Goal: Find specific fact: Find specific fact

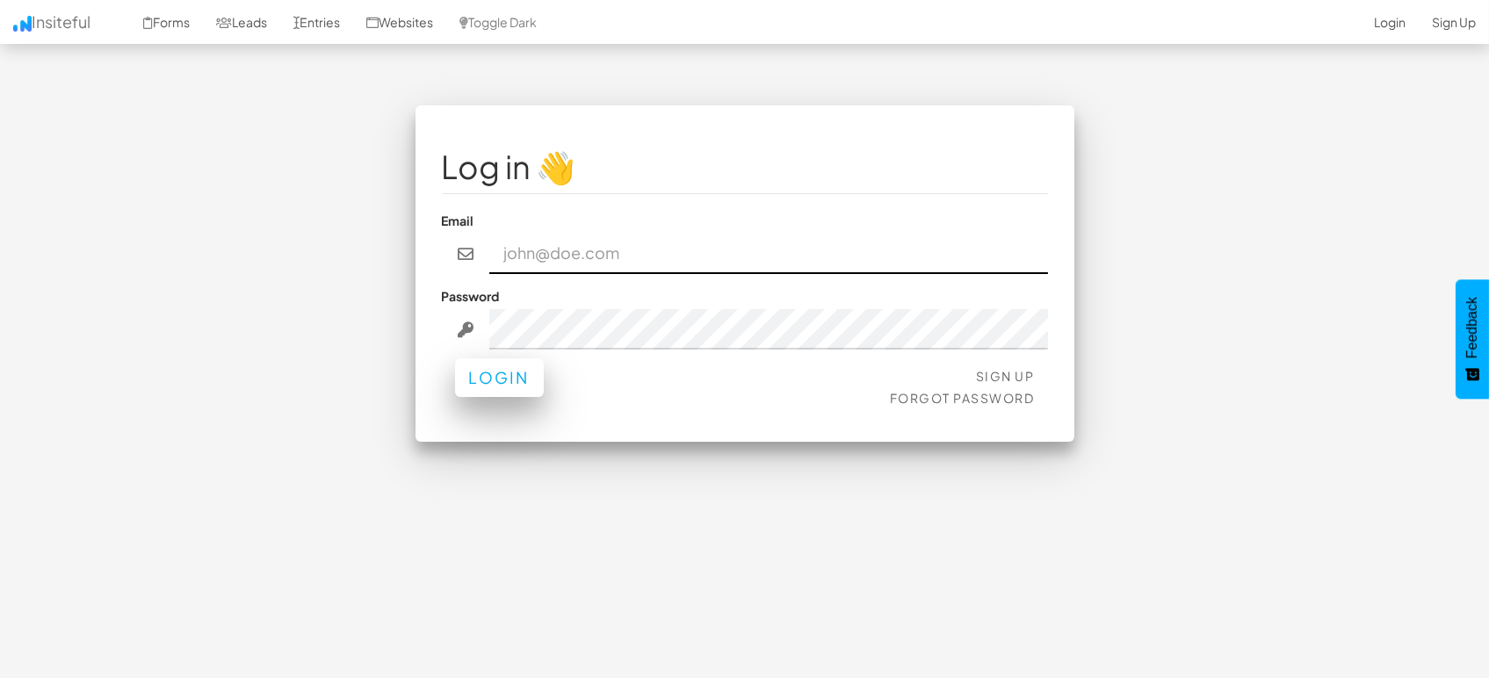
type input "[EMAIL_ADDRESS][DOMAIN_NAME]"
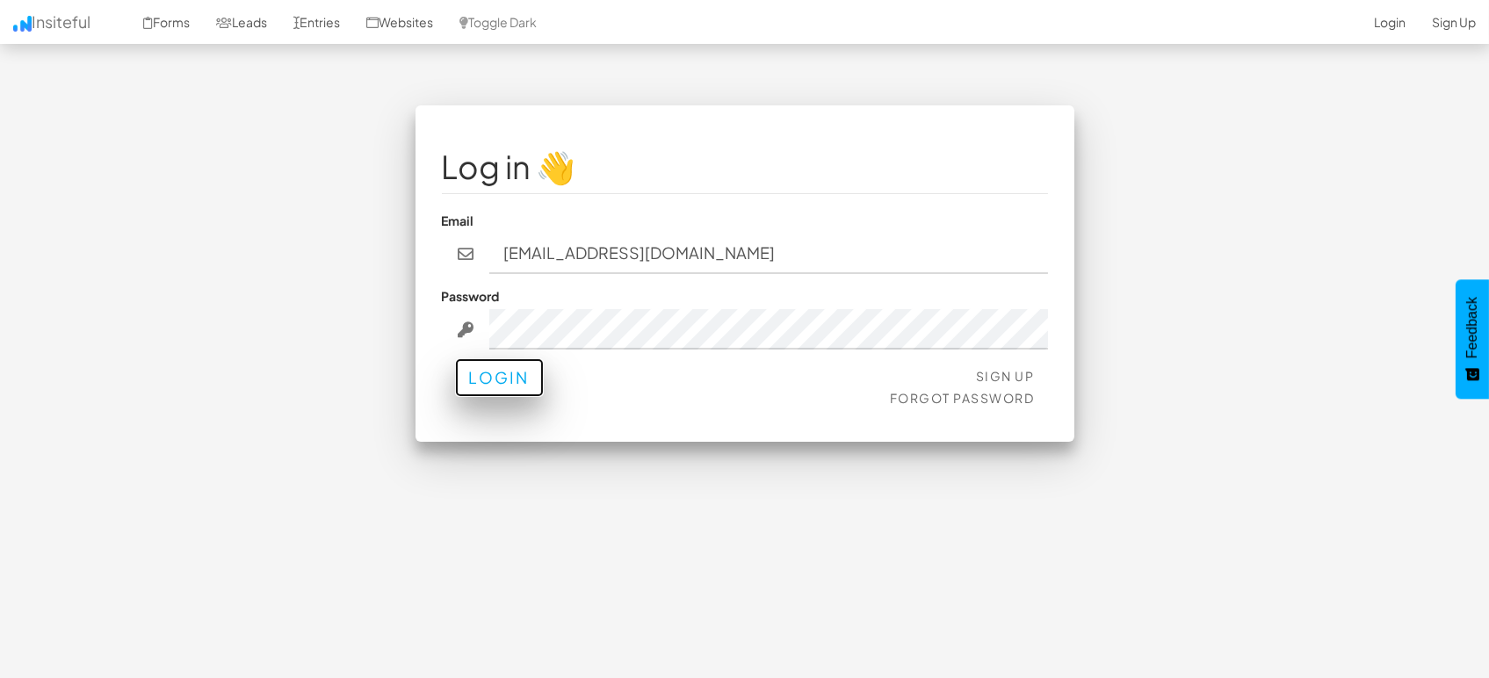
click at [502, 371] on button "Login" at bounding box center [499, 377] width 89 height 39
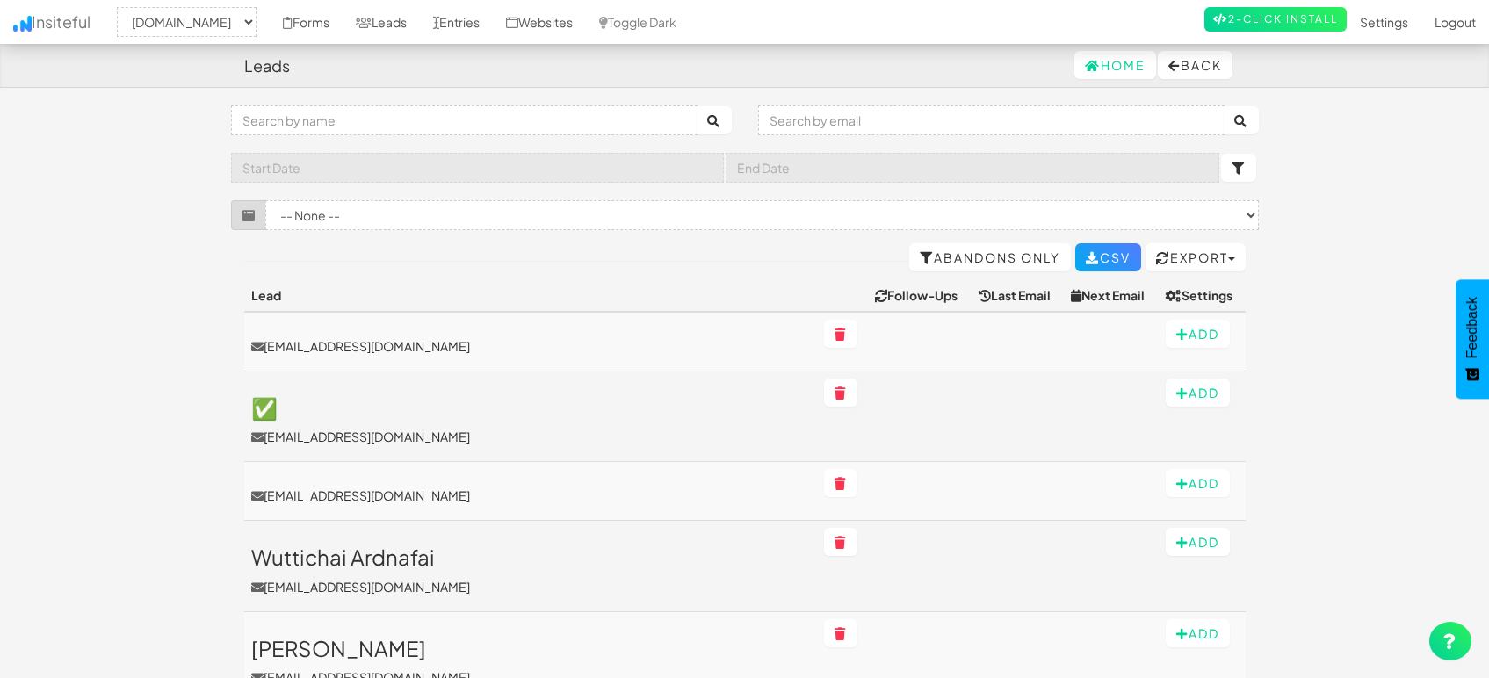
select select "1505"
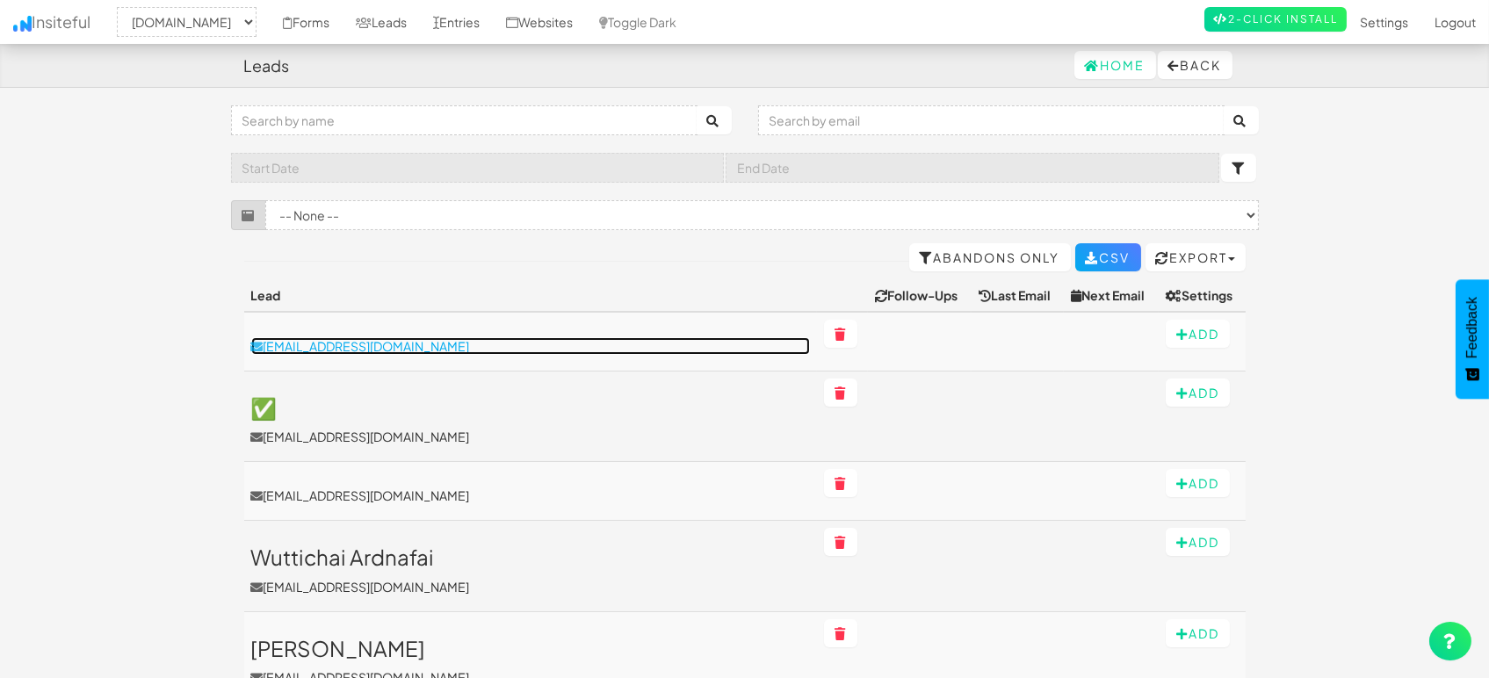
click at [364, 347] on p "[EMAIL_ADDRESS][DOMAIN_NAME]" at bounding box center [530, 346] width 559 height 18
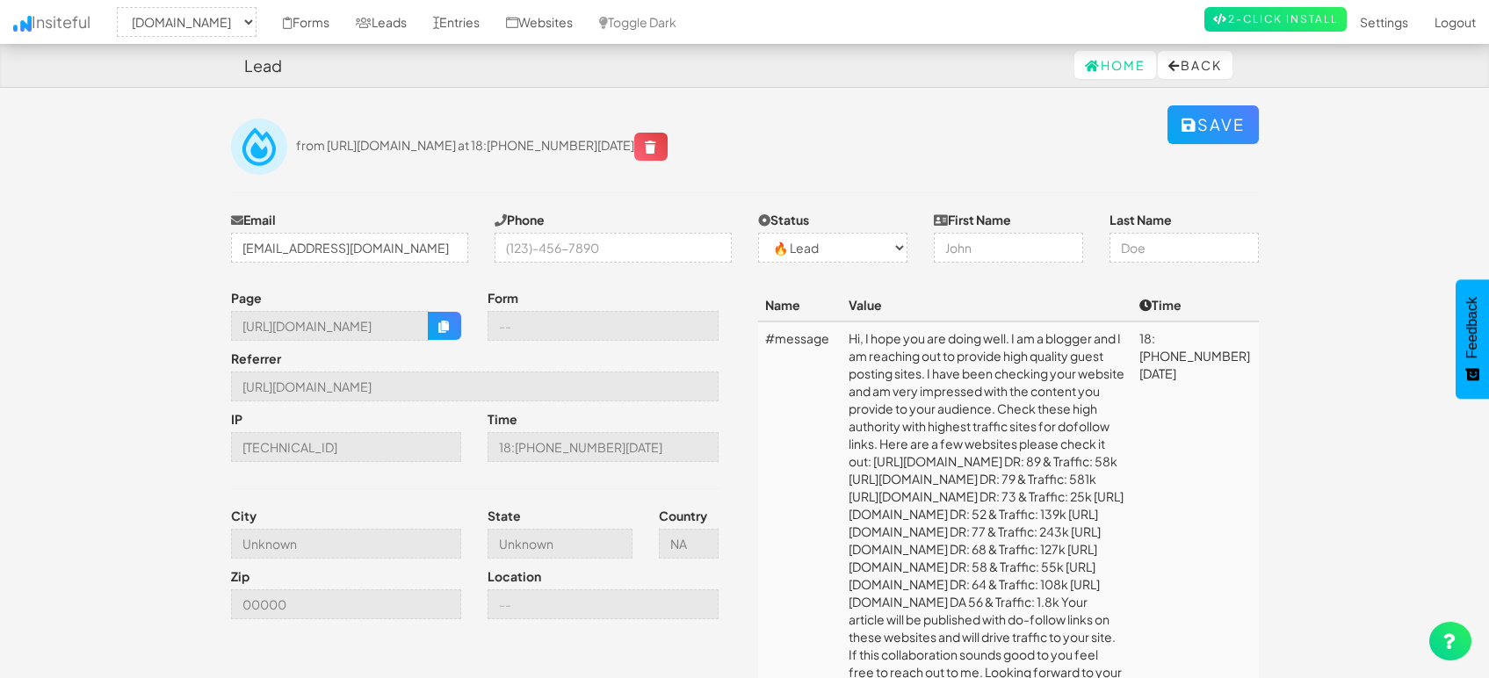
select select "1505"
select select "0"
click at [44, 303] on body "Lead Home Back Toggle navigation Insiteful -- None -- mapsted.com Forms Leads E…" at bounding box center [744, 670] width 1489 height 1341
click at [39, 299] on body "Lead Home Back Toggle navigation Insiteful -- None -- mapsted.com Forms Leads E…" at bounding box center [744, 670] width 1489 height 1341
click at [42, 282] on body "Lead Home Back Toggle navigation Insiteful -- None -- mapsted.com Forms Leads E…" at bounding box center [744, 670] width 1489 height 1341
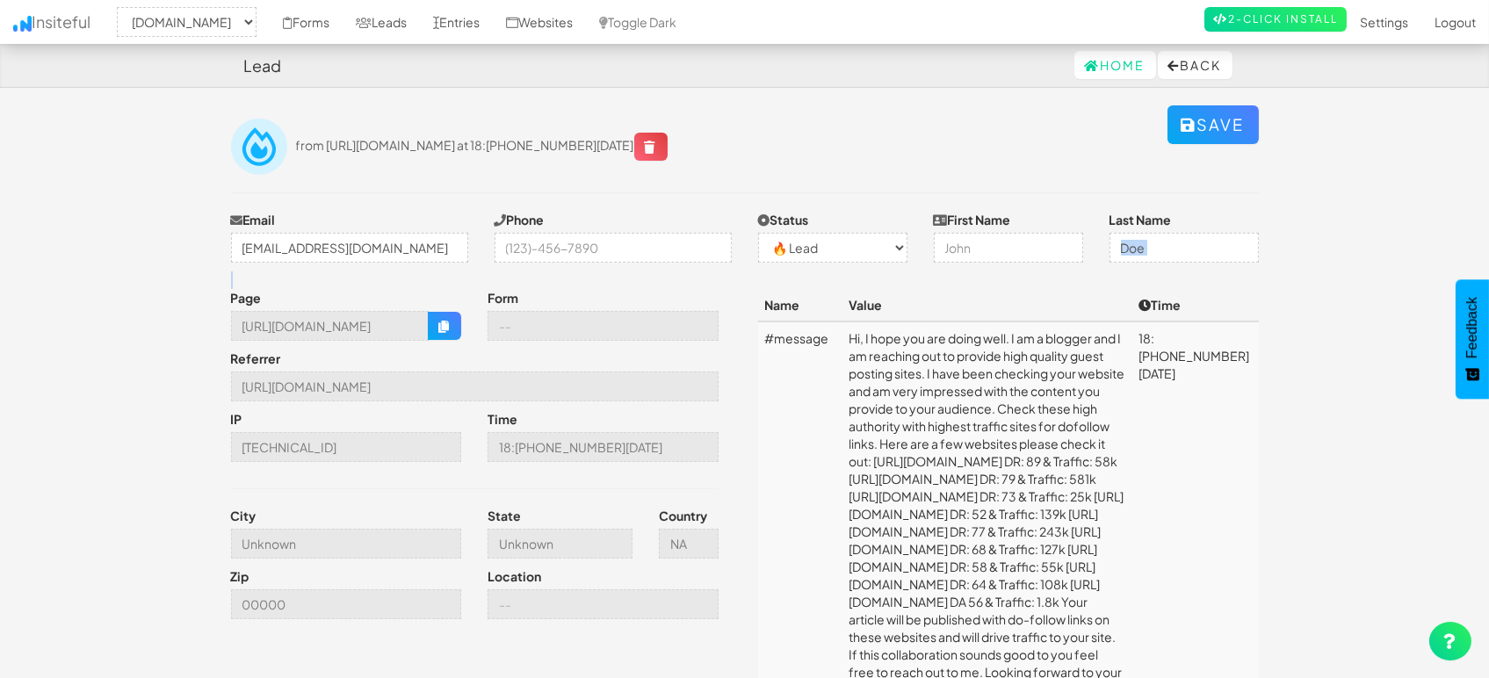
click at [42, 282] on body "Lead Home Back Toggle navigation Insiteful -- None -- mapsted.com Forms Leads E…" at bounding box center [744, 670] width 1489 height 1341
click at [44, 280] on body "Lead Home Back Toggle navigation Insiteful -- None -- mapsted.com Forms Leads E…" at bounding box center [744, 670] width 1489 height 1341
click at [46, 278] on body "Lead Home Back Toggle navigation Insiteful -- None -- mapsted.com Forms Leads E…" at bounding box center [744, 670] width 1489 height 1341
click at [876, 387] on td "Hi, I hope you are doing well. I am a blogger and I am reaching out to provide …" at bounding box center [987, 514] width 290 height 385
click at [1037, 353] on td "Hi, I hope you are doing well. I am a blogger and I am reaching out to provide …" at bounding box center [987, 514] width 290 height 385
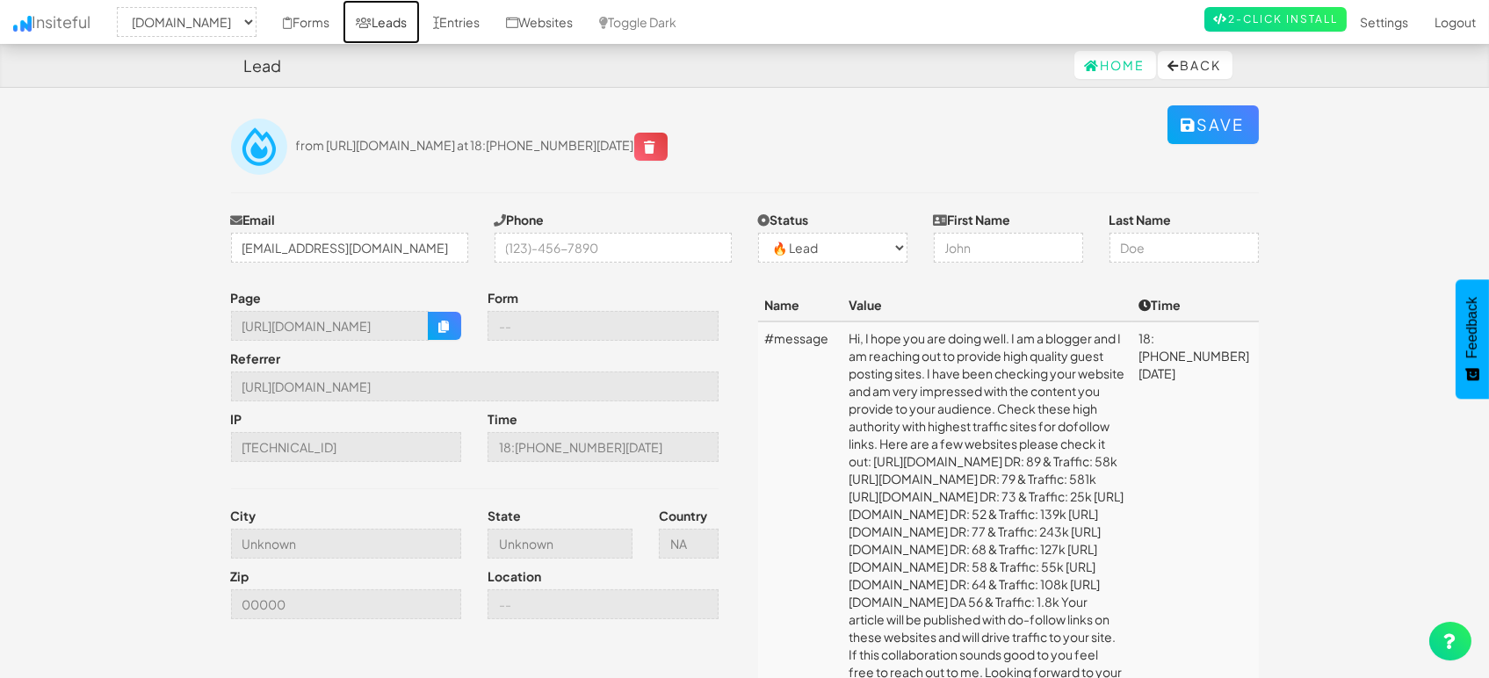
click at [365, 18] on link "Leads" at bounding box center [381, 22] width 77 height 44
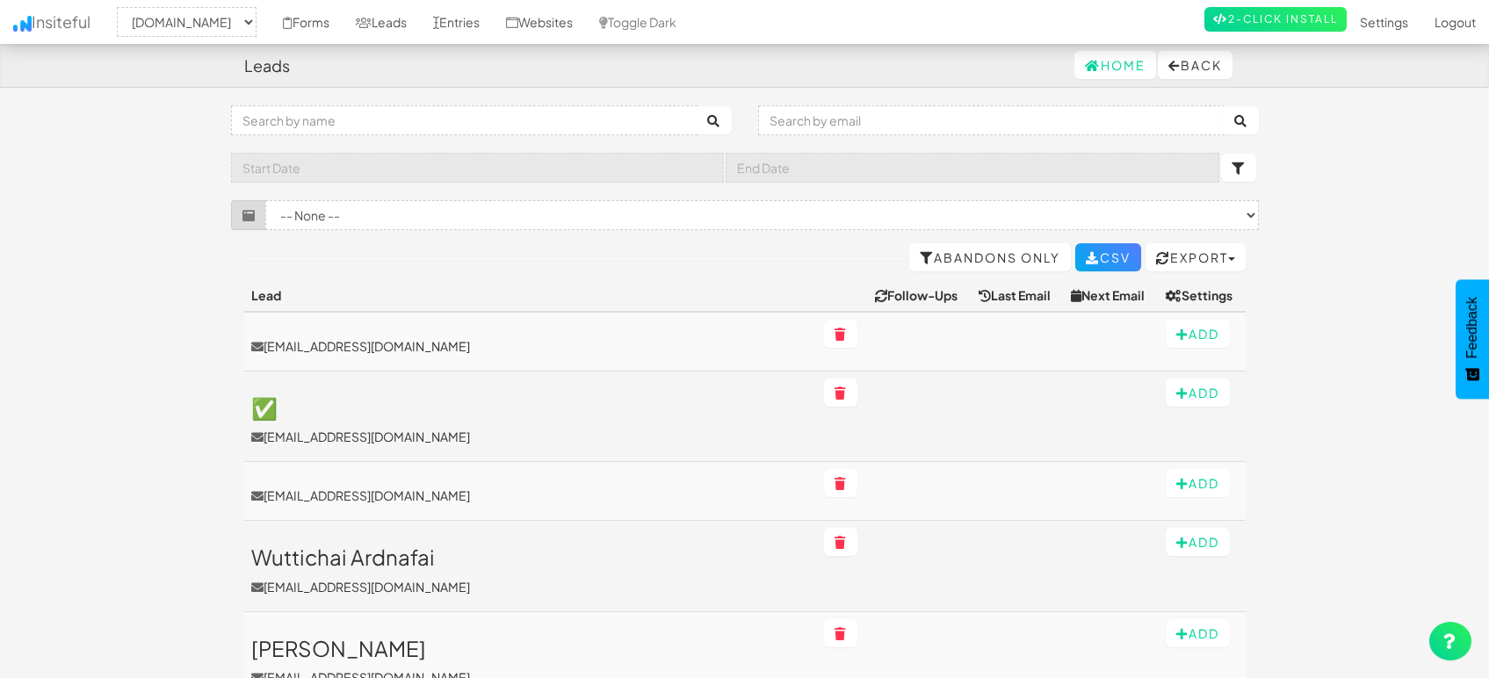
select select "1505"
click at [337, 332] on td "[EMAIL_ADDRESS][DOMAIN_NAME]" at bounding box center [530, 342] width 573 height 60
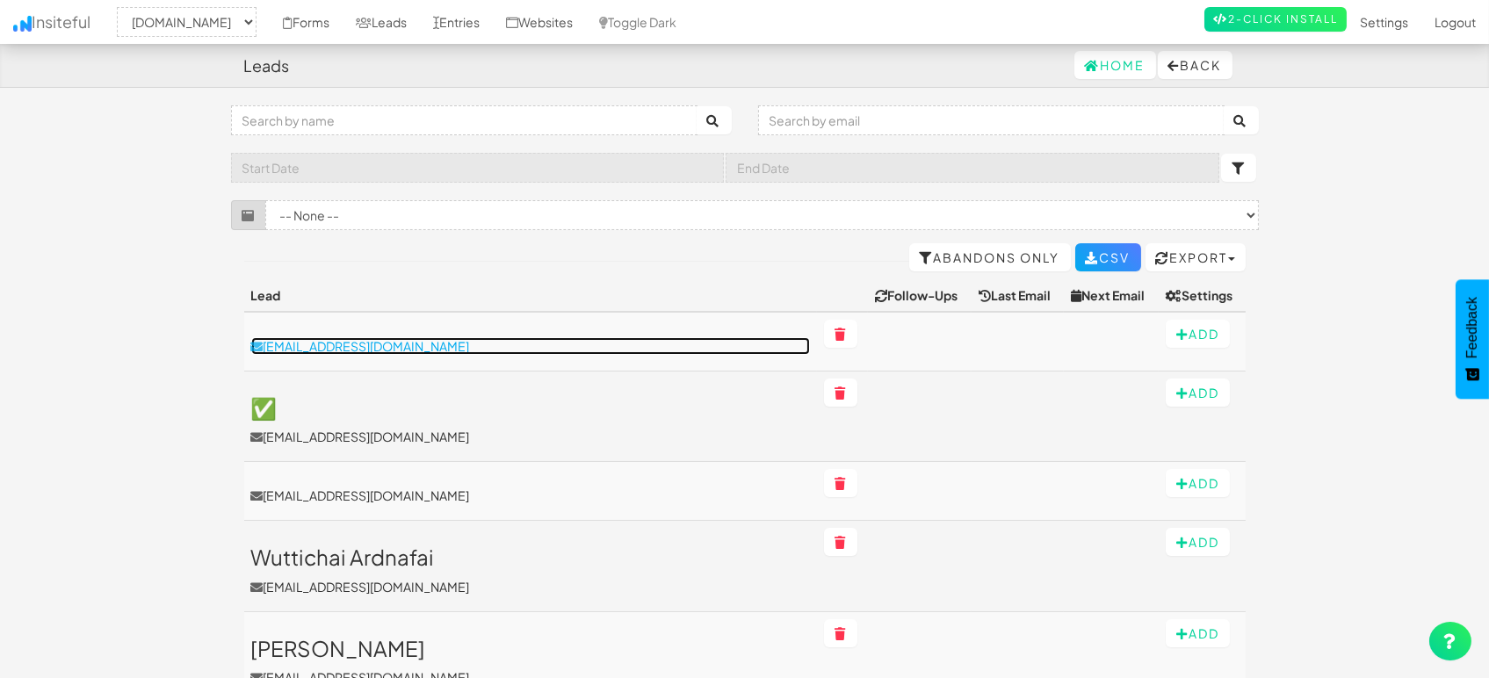
click at [336, 343] on p "[EMAIL_ADDRESS][DOMAIN_NAME]" at bounding box center [530, 346] width 559 height 18
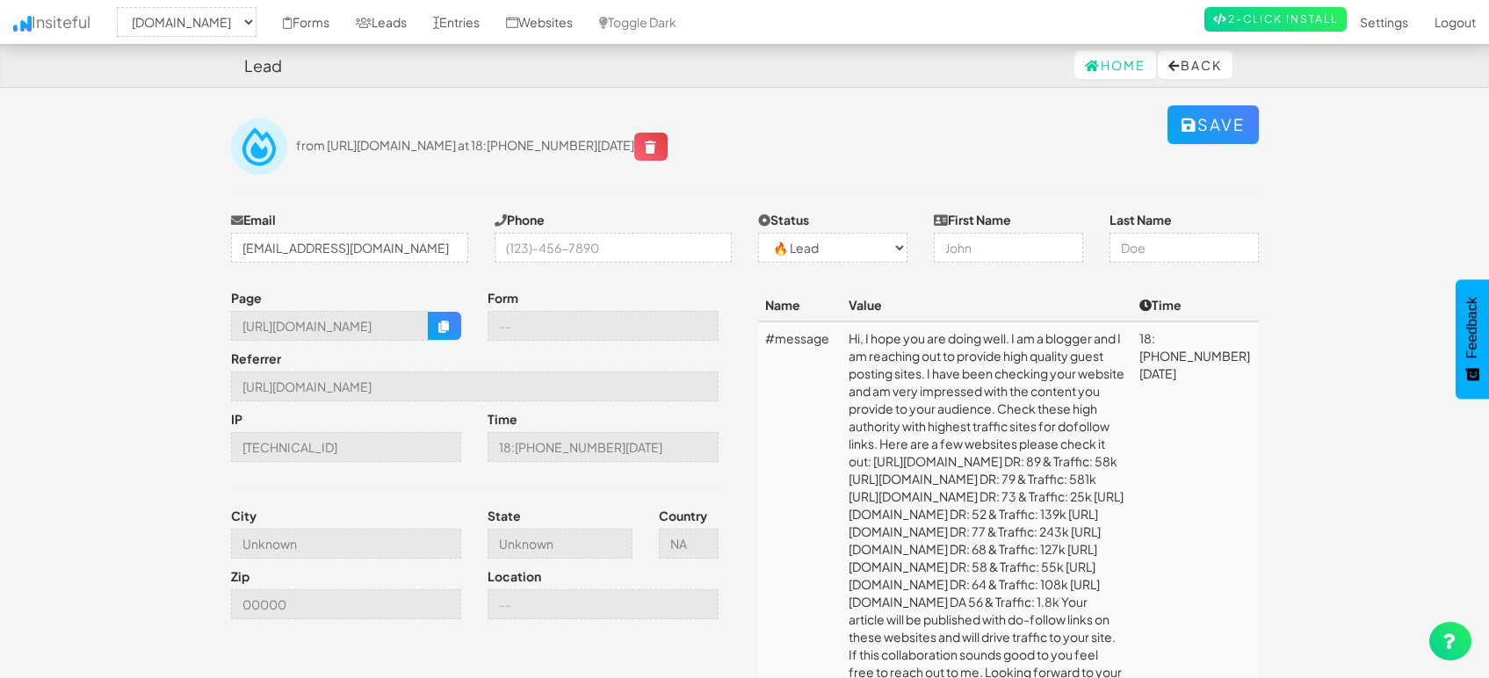
select select "1505"
select select "0"
click at [339, 251] on input "[EMAIL_ADDRESS][DOMAIN_NAME]" at bounding box center [349, 248] width 237 height 30
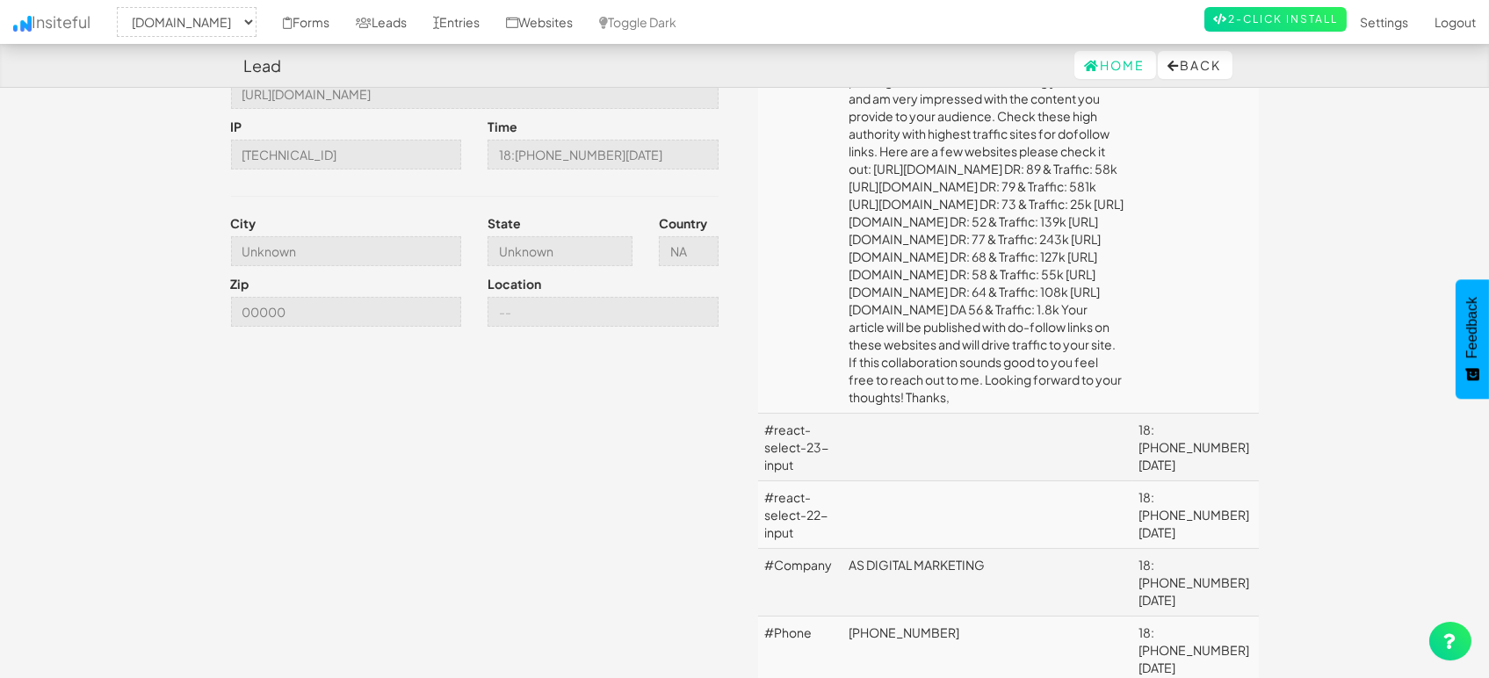
scroll to position [488, 0]
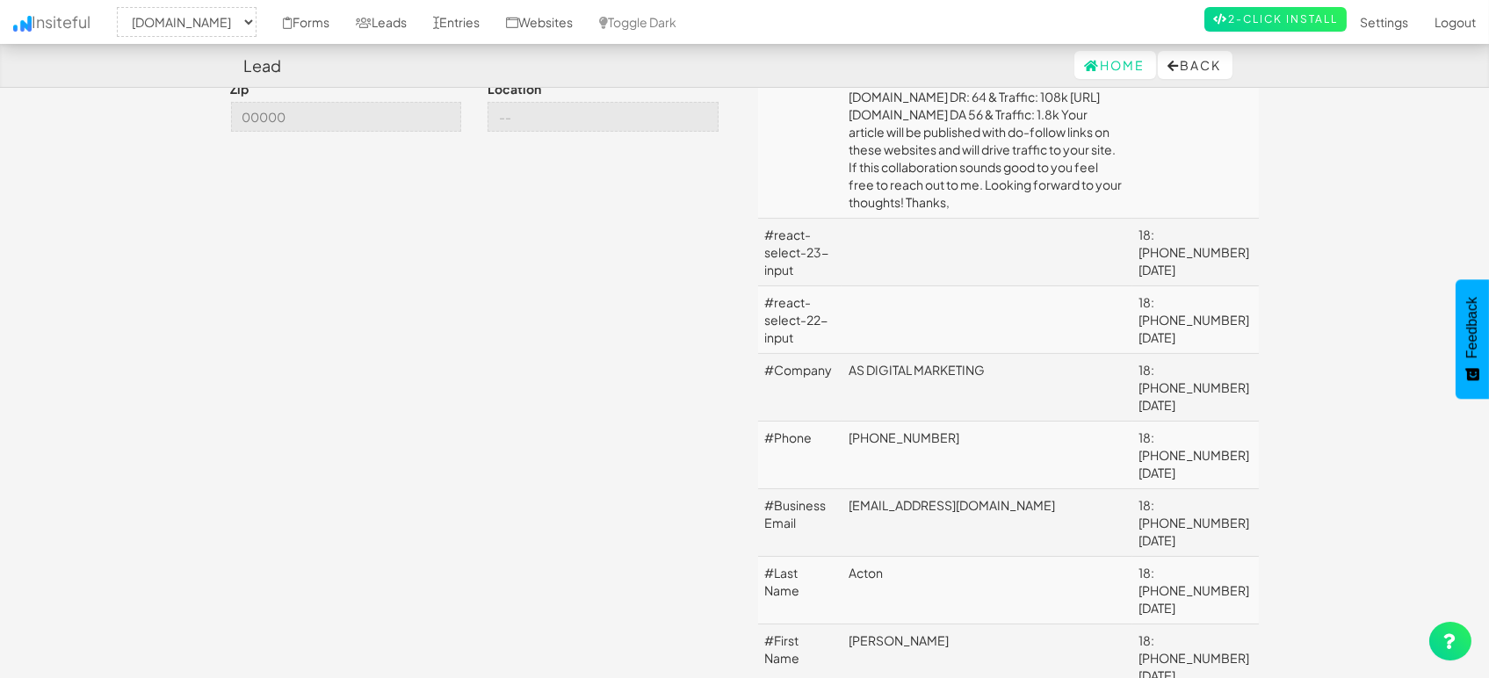
click at [901, 422] on td "[PHONE_NUMBER]" at bounding box center [987, 456] width 290 height 68
copy td "[PHONE_NUMBER]"
drag, startPoint x: 907, startPoint y: 545, endPoint x: 843, endPoint y: 534, distance: 64.1
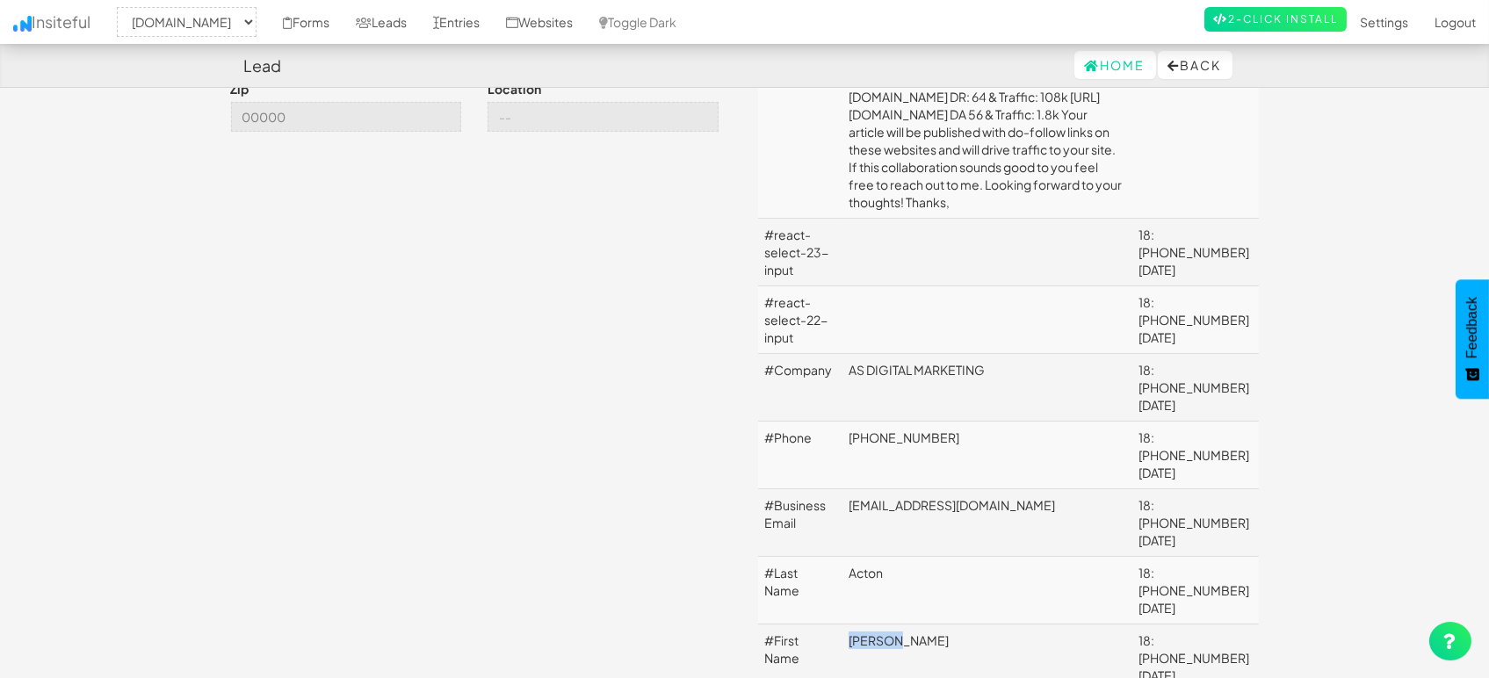
click at [843, 625] on td "[PERSON_NAME]" at bounding box center [987, 659] width 290 height 68
copy td "[PERSON_NAME]"
click at [958, 422] on td "[PHONE_NUMBER]" at bounding box center [987, 456] width 290 height 68
drag, startPoint x: 994, startPoint y: 330, endPoint x: 850, endPoint y: 334, distance: 143.2
click at [850, 354] on td "AS DIGITAL MARKETING" at bounding box center [987, 388] width 290 height 68
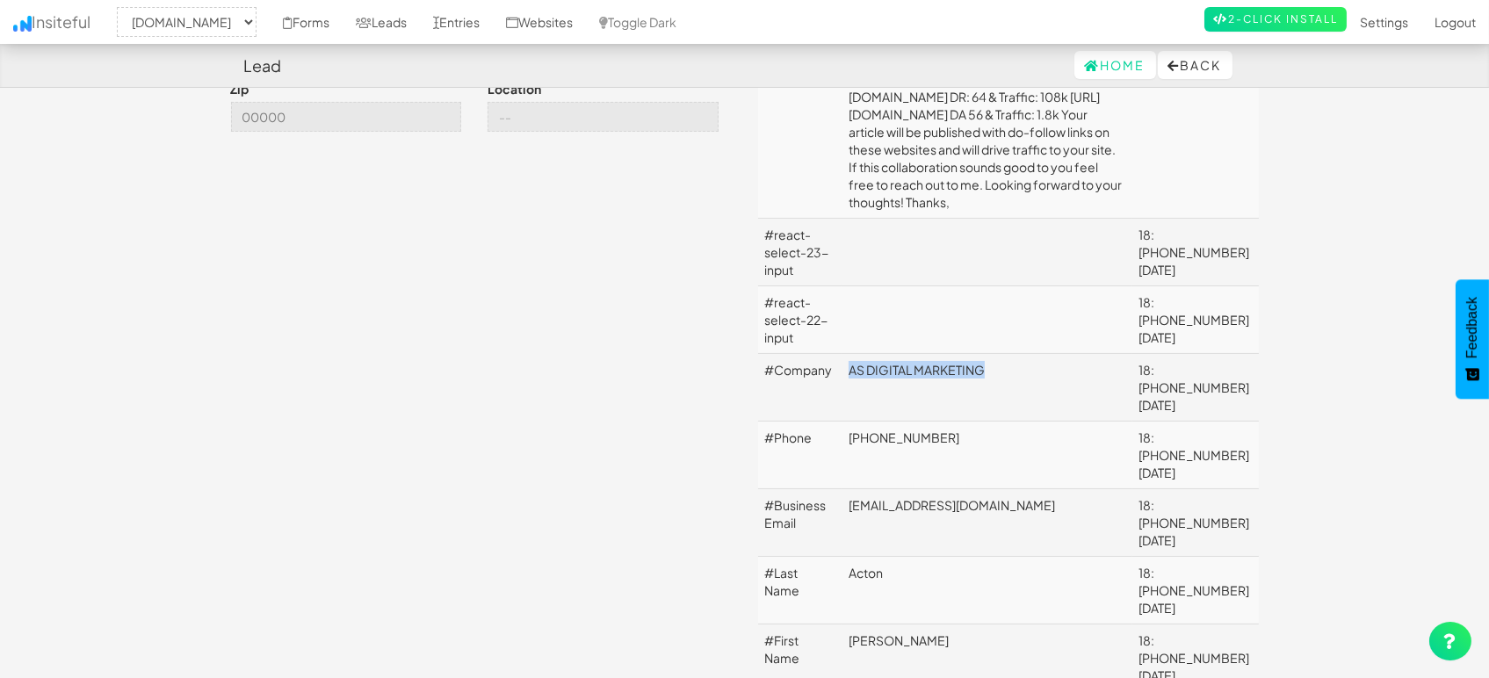
copy td "AS DIGITAL MARKETING"
click at [936, 557] on td "Acton" at bounding box center [987, 591] width 290 height 68
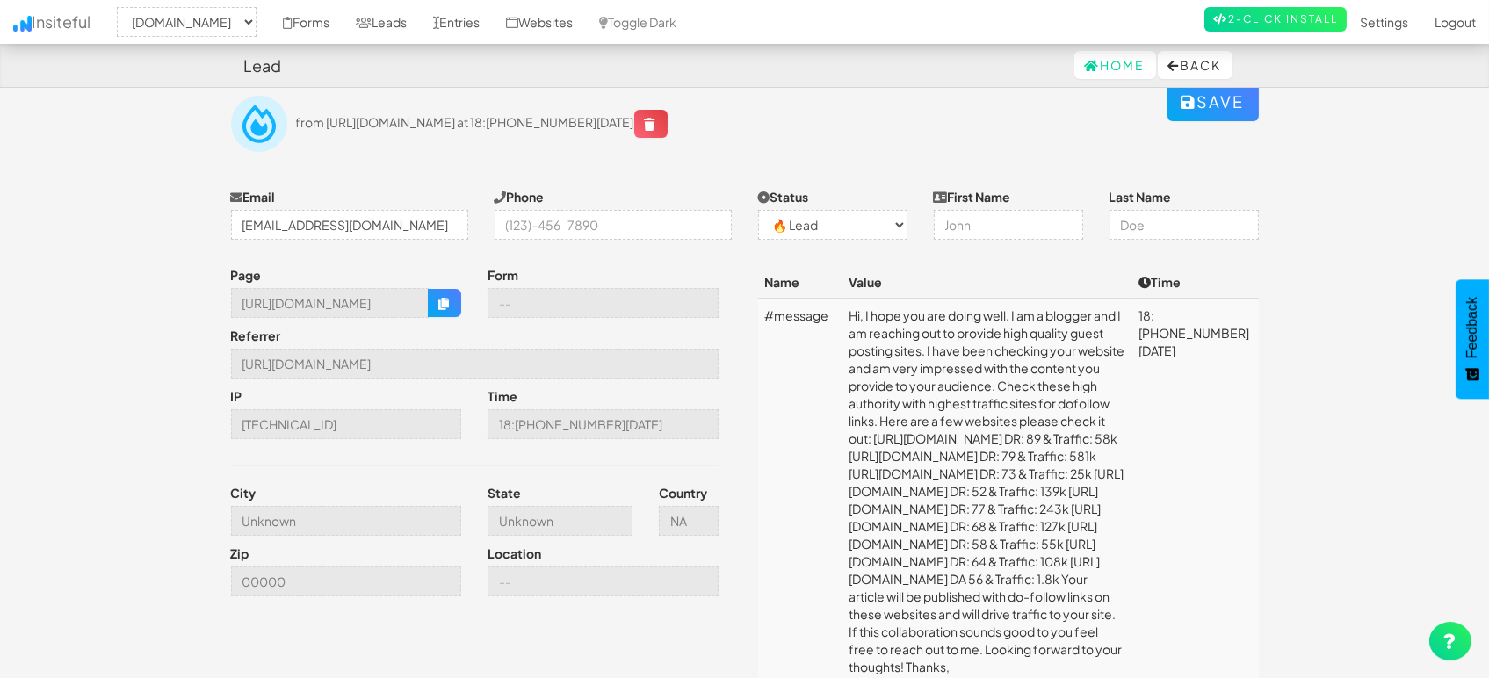
scroll to position [0, 0]
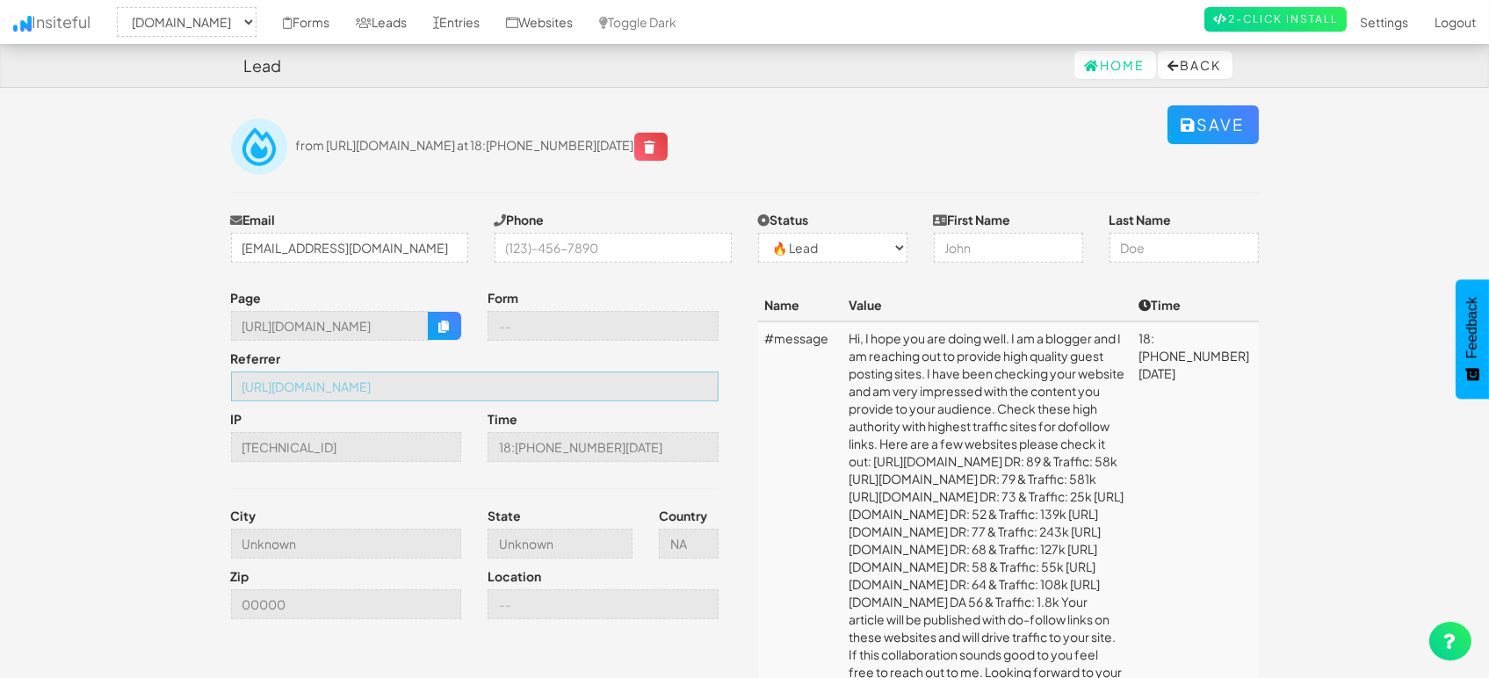
click at [475, 378] on input "[URL][DOMAIN_NAME]" at bounding box center [475, 387] width 488 height 30
click at [441, 336] on button "button" at bounding box center [444, 326] width 33 height 28
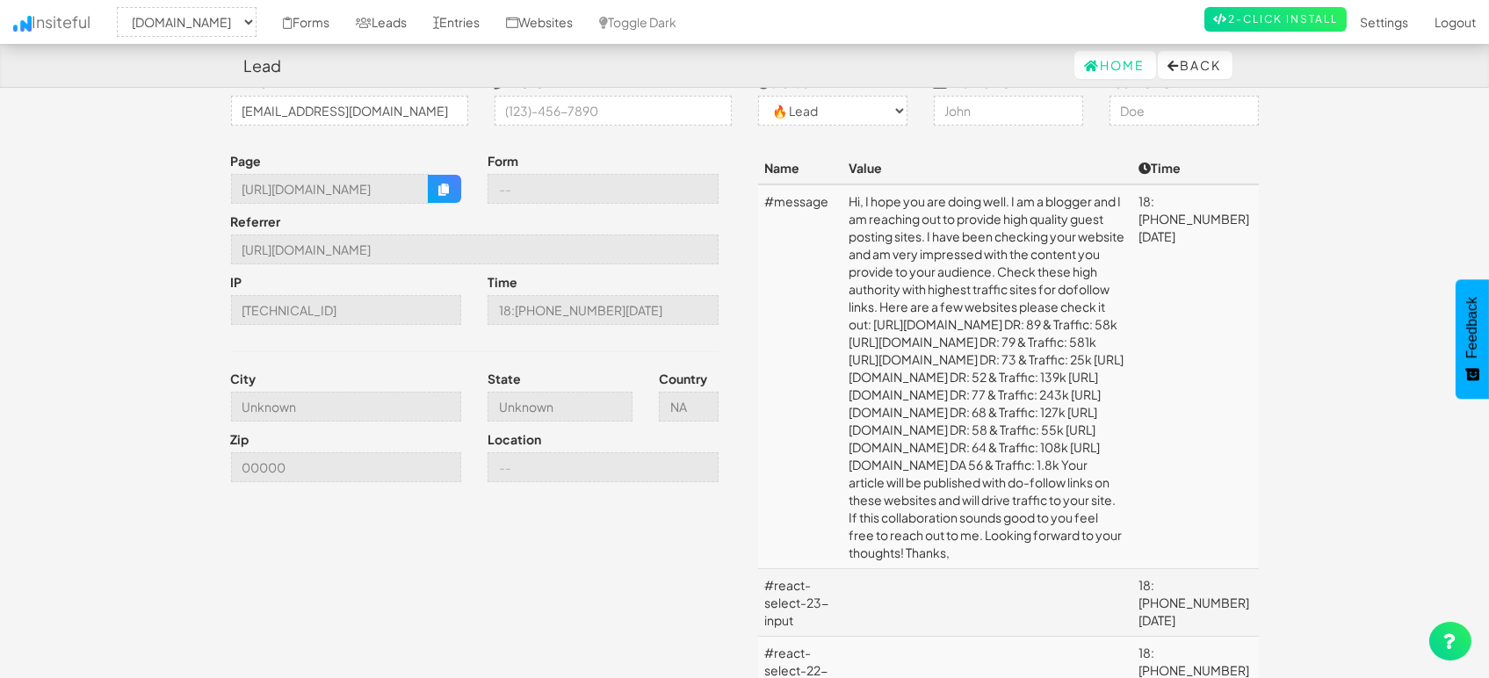
scroll to position [98, 0]
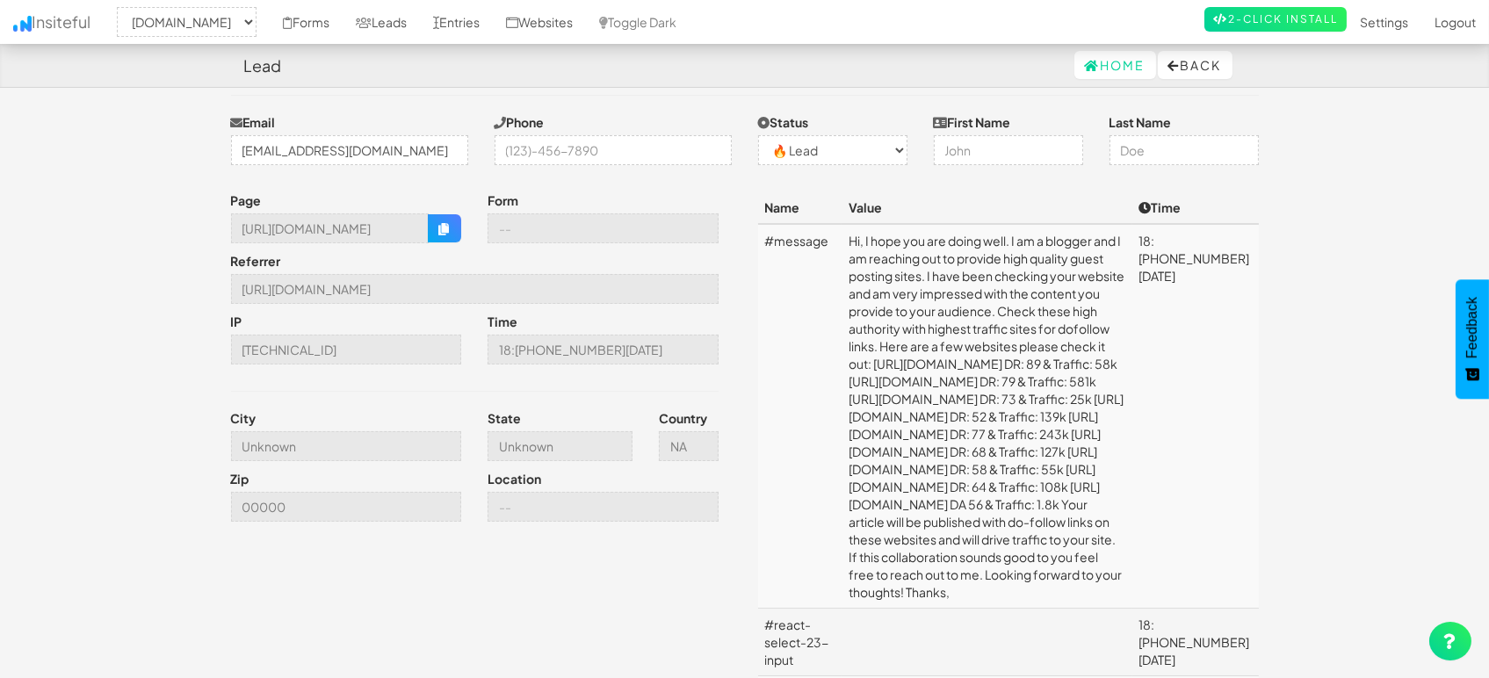
drag, startPoint x: 848, startPoint y: 236, endPoint x: 1084, endPoint y: 553, distance: 394.8
click at [1084, 553] on td "Hi, I hope you are doing well. I am a blogger and I am reaching out to provide …" at bounding box center [987, 416] width 290 height 385
copy td "Hi, I hope you are doing well. I am a blogger and I am reaching out to provide …"
